Goal: Transaction & Acquisition: Purchase product/service

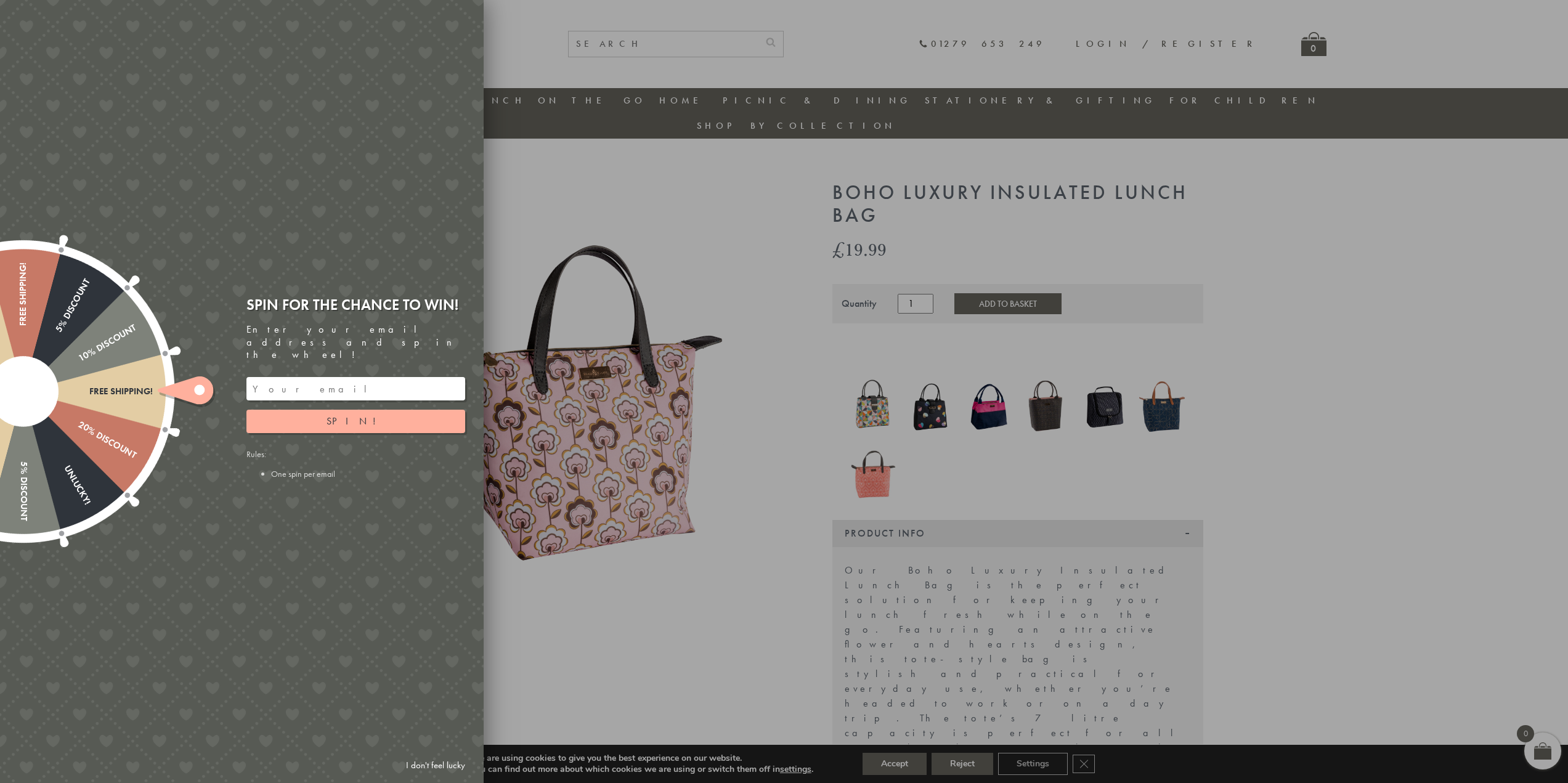
click at [369, 377] on input "email" at bounding box center [355, 388] width 219 height 23
click at [381, 413] on button "Spin!" at bounding box center [355, 421] width 219 height 23
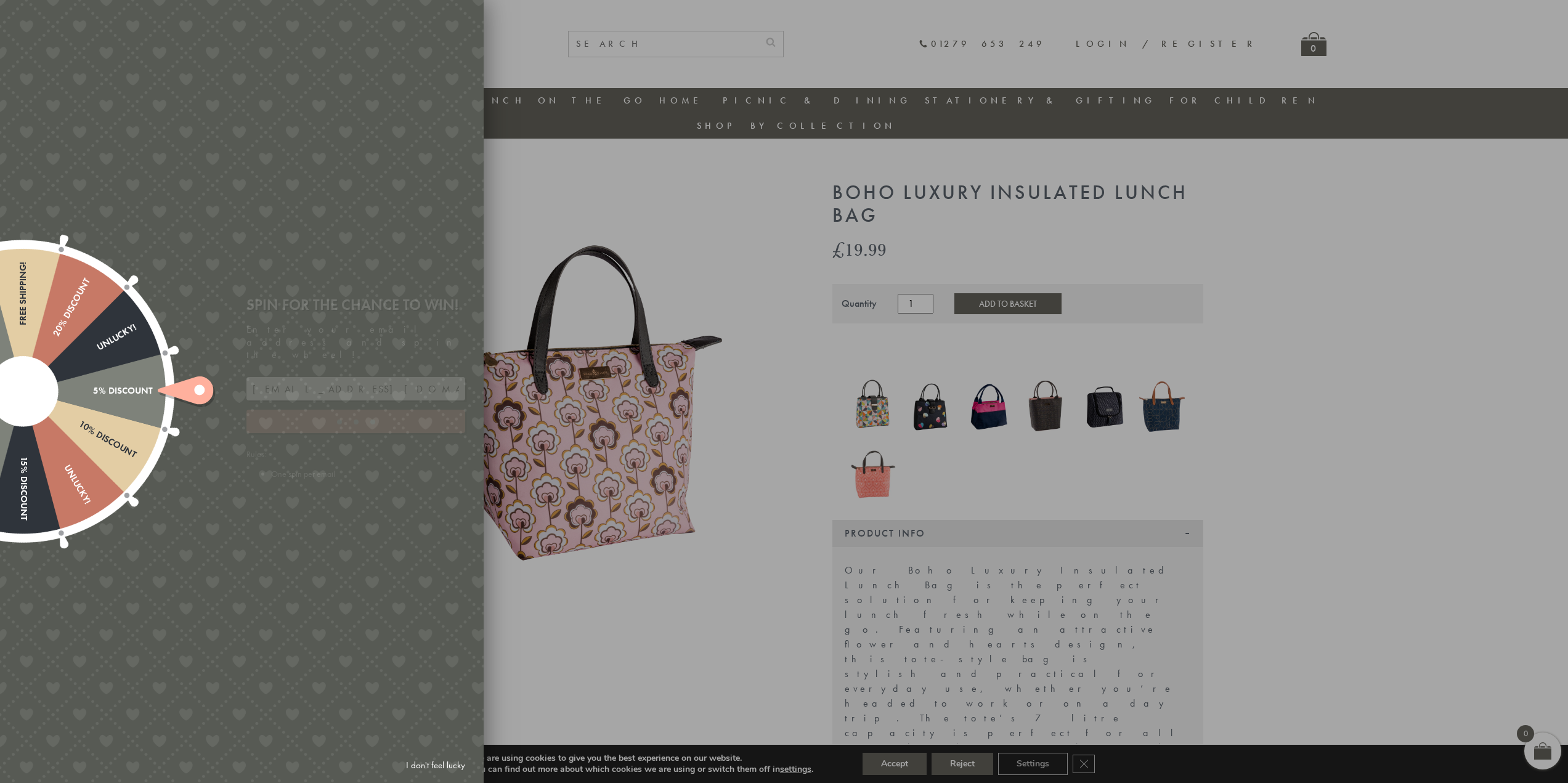
type input "886PH4TT"
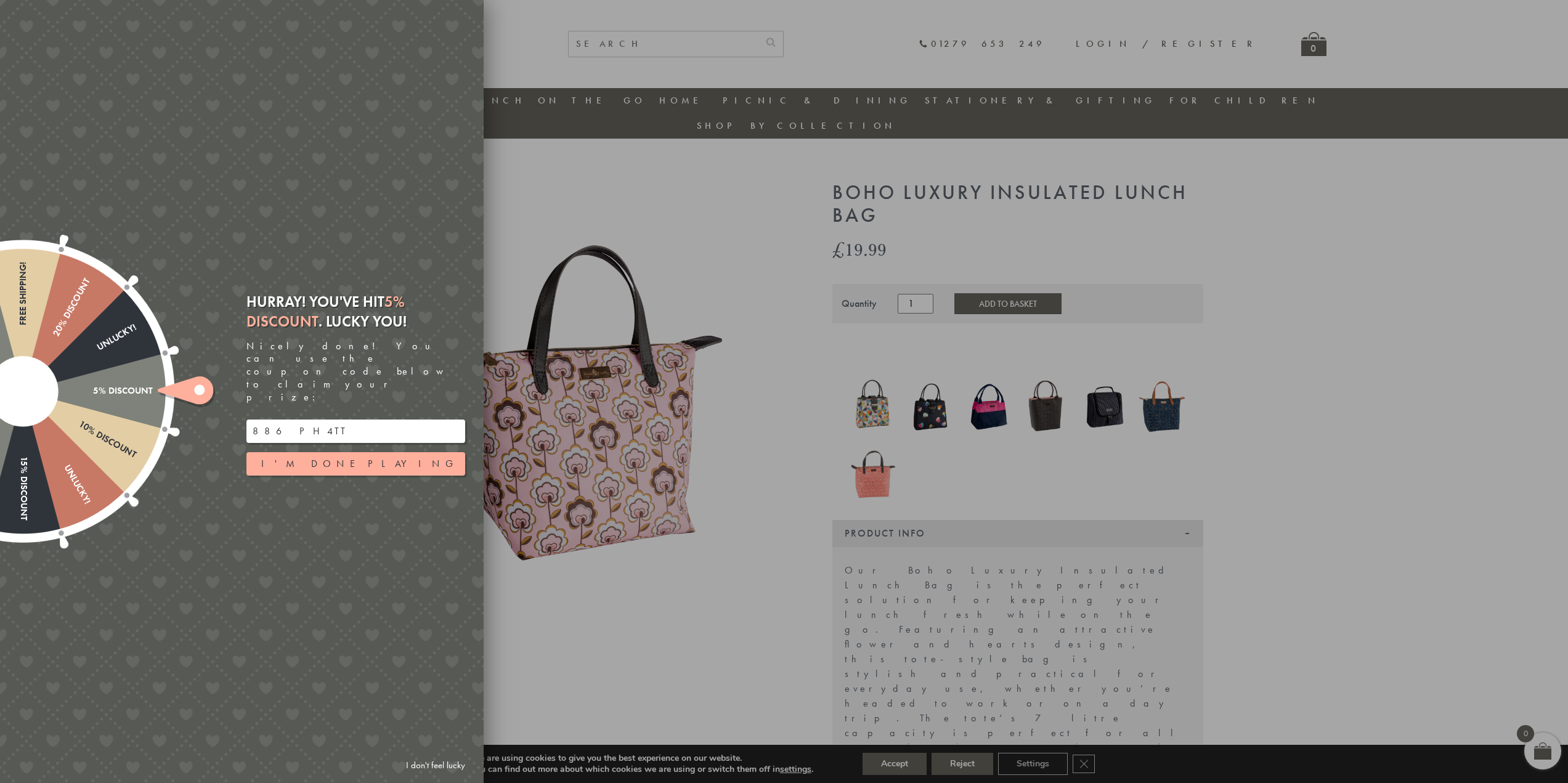
drag, startPoint x: 318, startPoint y: 407, endPoint x: 248, endPoint y: 407, distance: 70.0
click at [248, 419] on input "886PH4TT" at bounding box center [355, 431] width 219 height 23
click at [385, 454] on button "I'm done playing" at bounding box center [355, 463] width 219 height 23
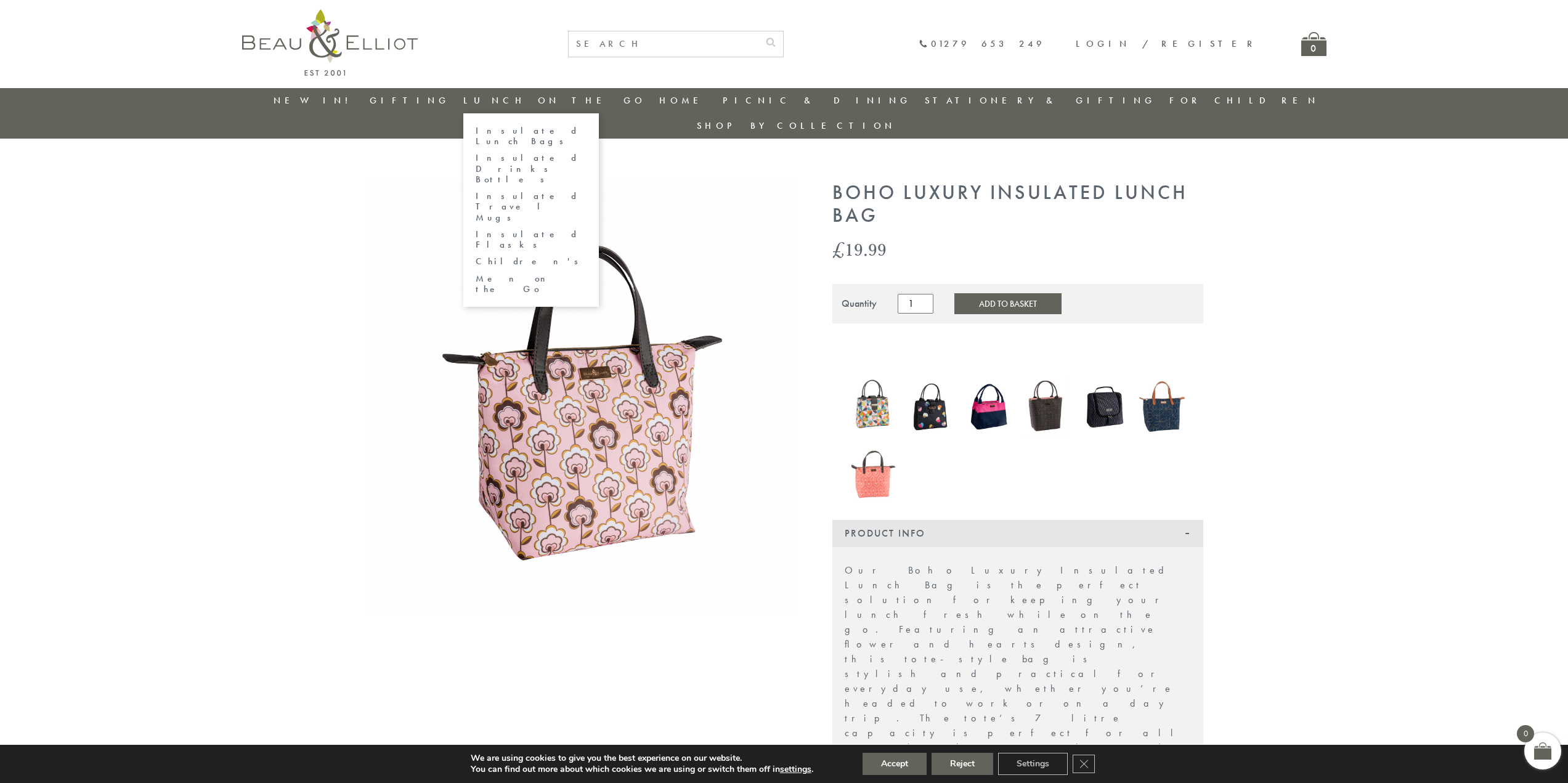
click at [579, 130] on link "Insulated Lunch Bags" at bounding box center [531, 136] width 111 height 22
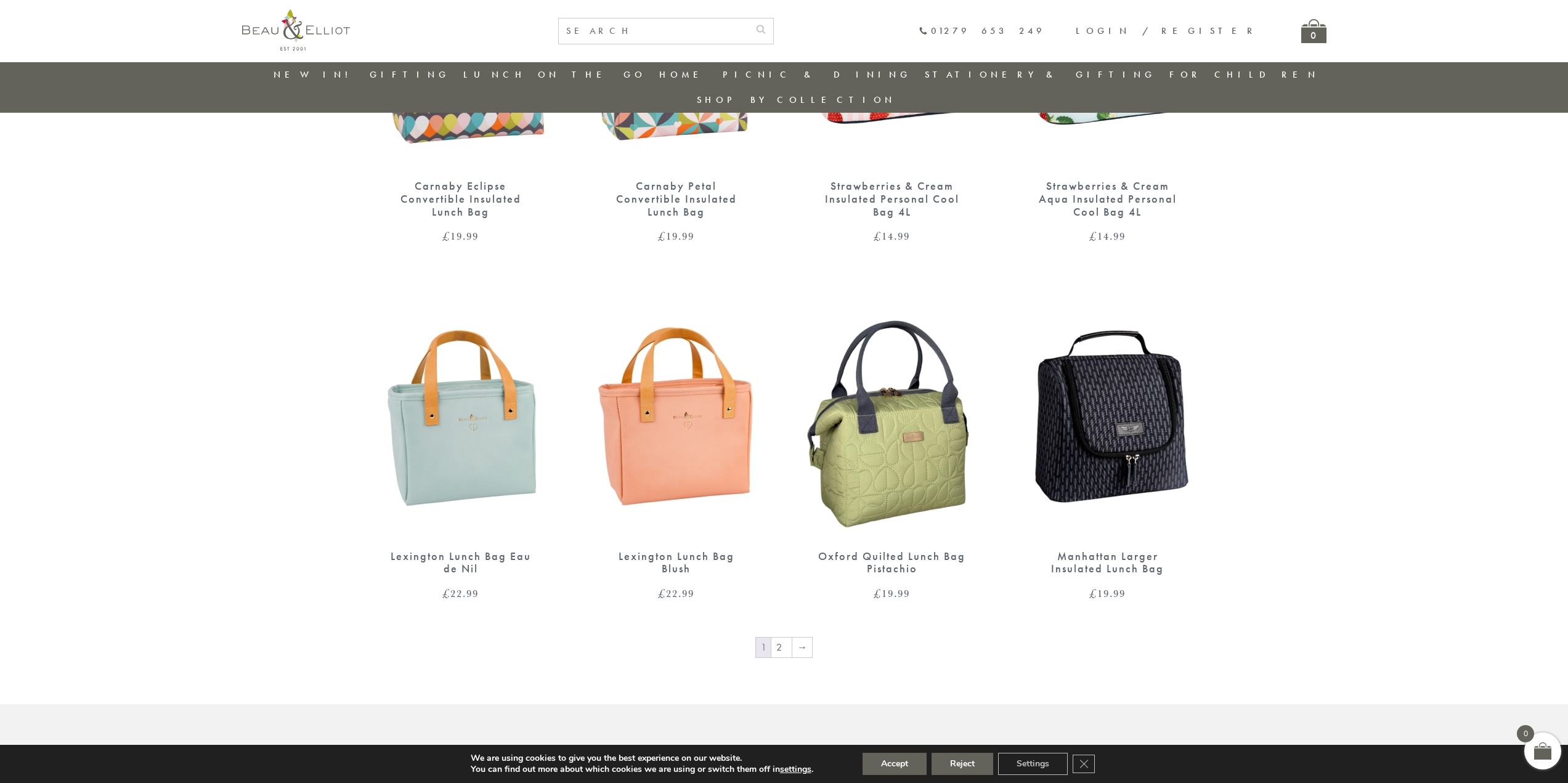
scroll to position [1930, 0]
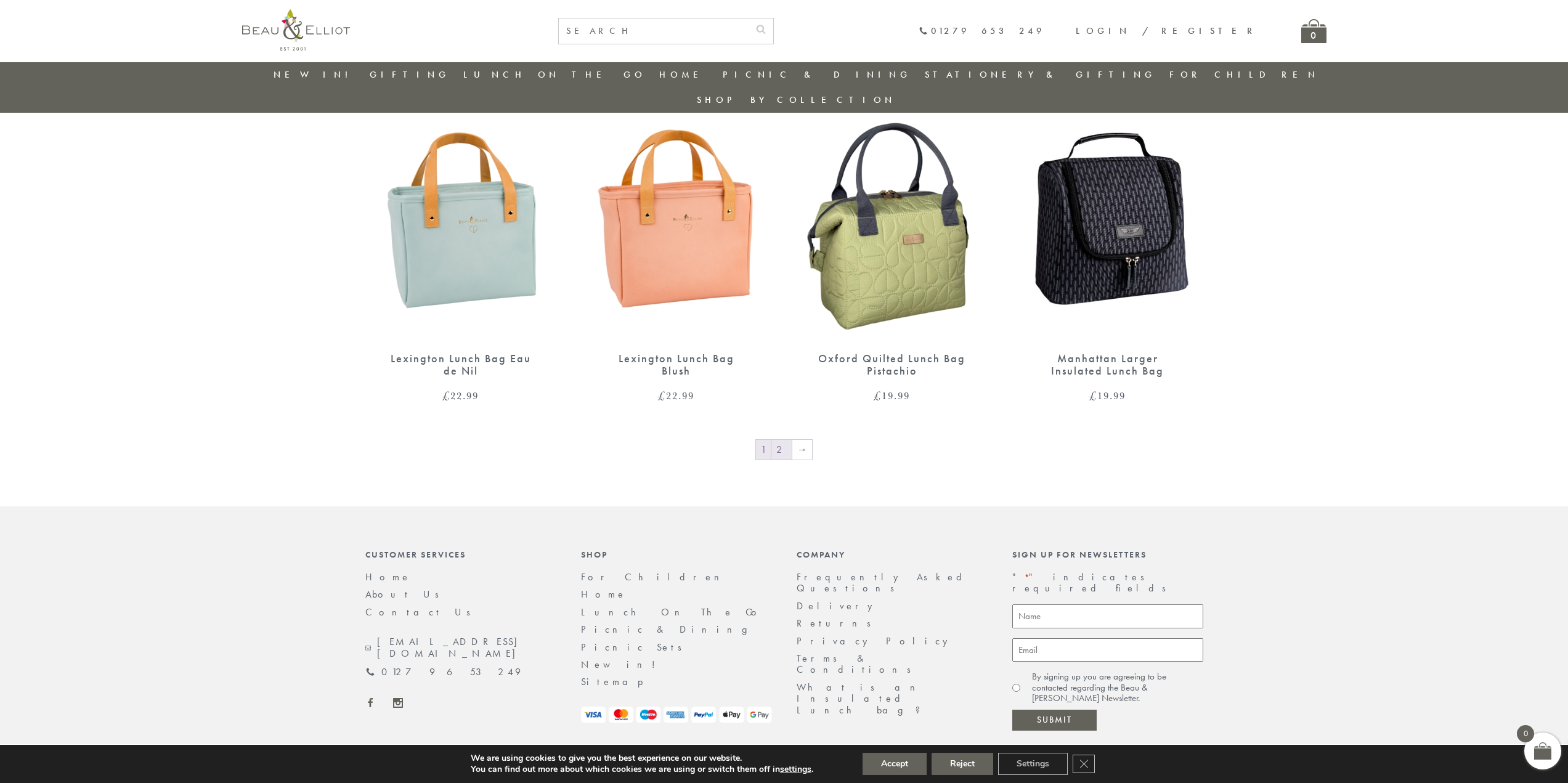
click at [786, 440] on link "2" at bounding box center [782, 449] width 21 height 20
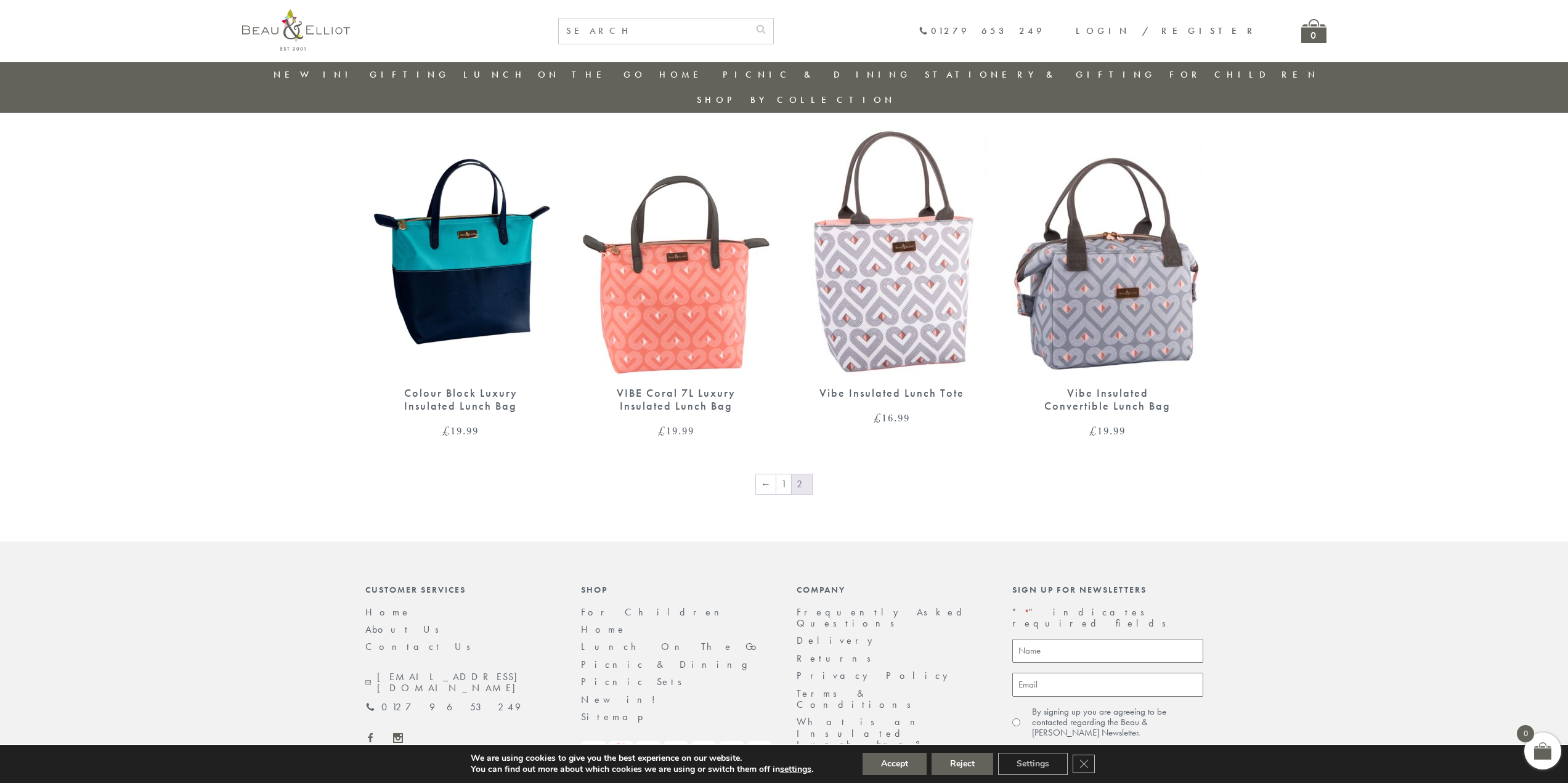
scroll to position [1576, 0]
